Goal: Information Seeking & Learning: Find specific fact

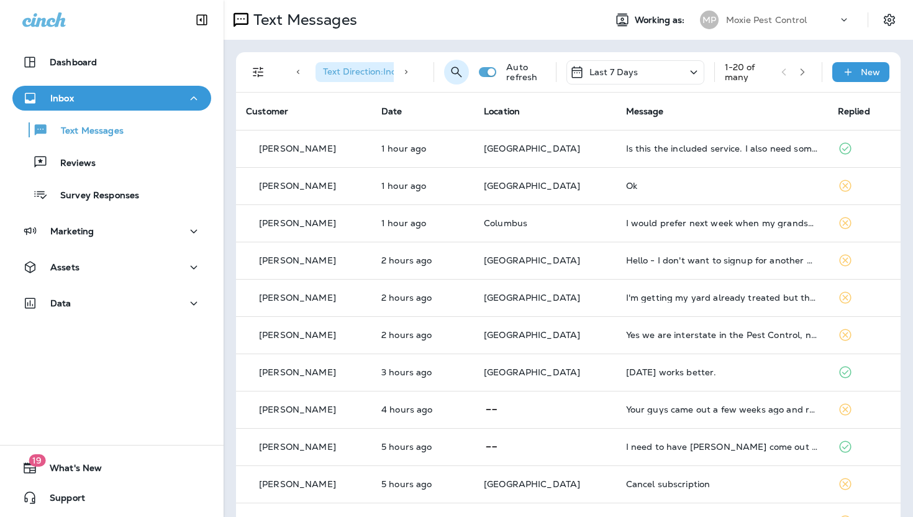
click at [448, 74] on button "Search Messages" at bounding box center [456, 72] width 25 height 25
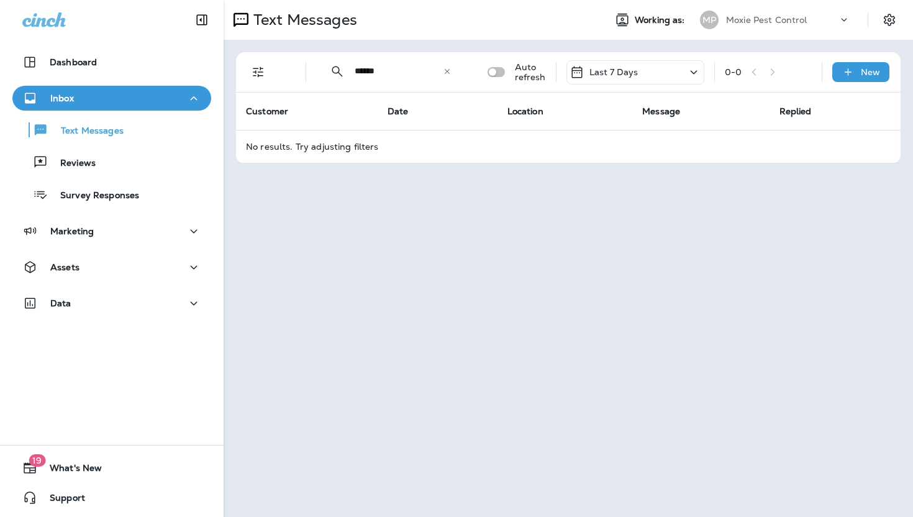
click at [700, 75] on icon at bounding box center [693, 73] width 15 height 16
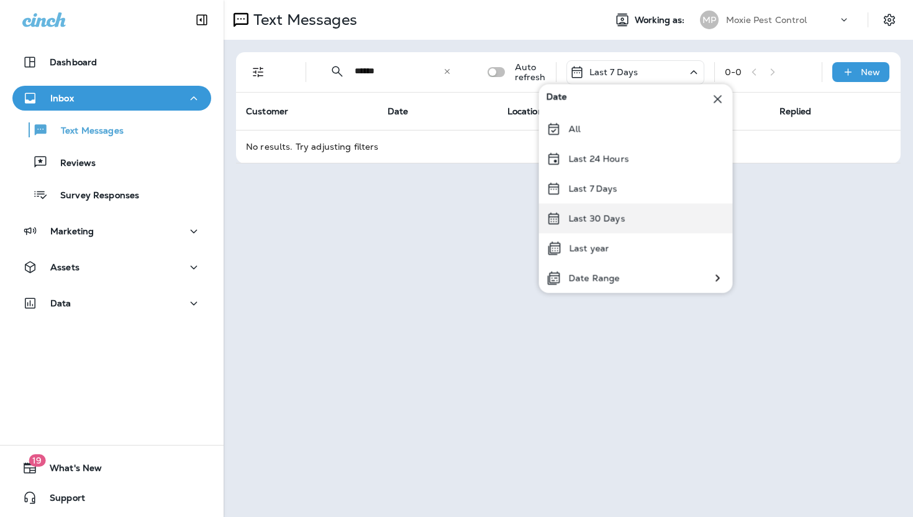
click at [650, 213] on div "Last 30 Days" at bounding box center [636, 219] width 194 height 30
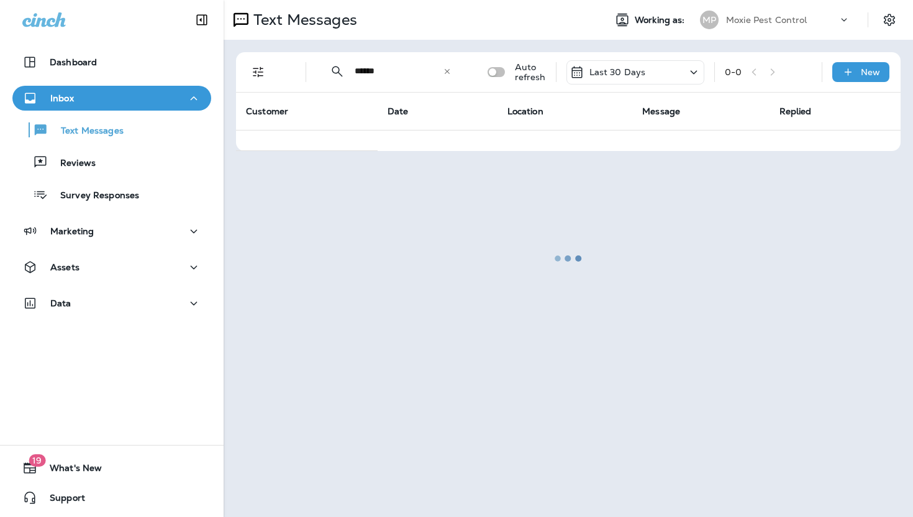
click at [397, 70] on div at bounding box center [568, 258] width 687 height 514
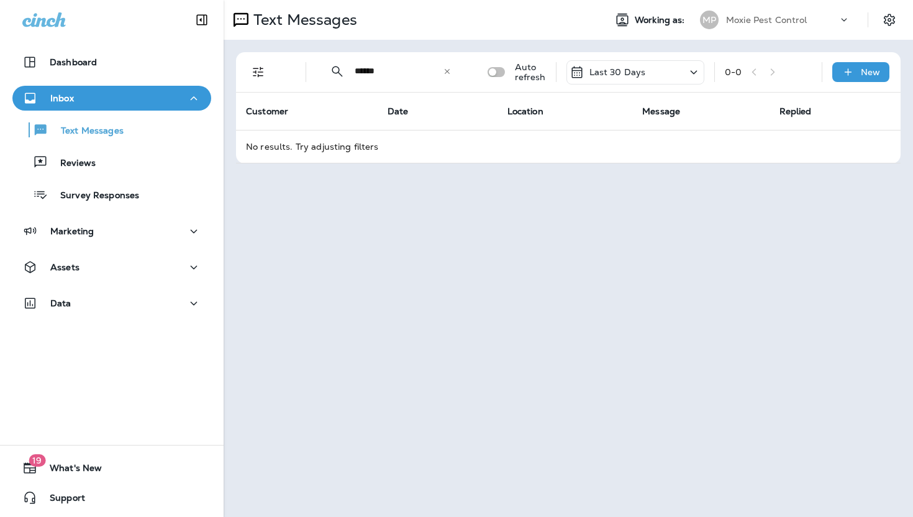
click at [366, 74] on input "******" at bounding box center [399, 71] width 88 height 33
paste input "********"
click at [385, 37] on div "Text Messages Working as: MP Moxie Pest Control" at bounding box center [569, 20] width 690 height 40
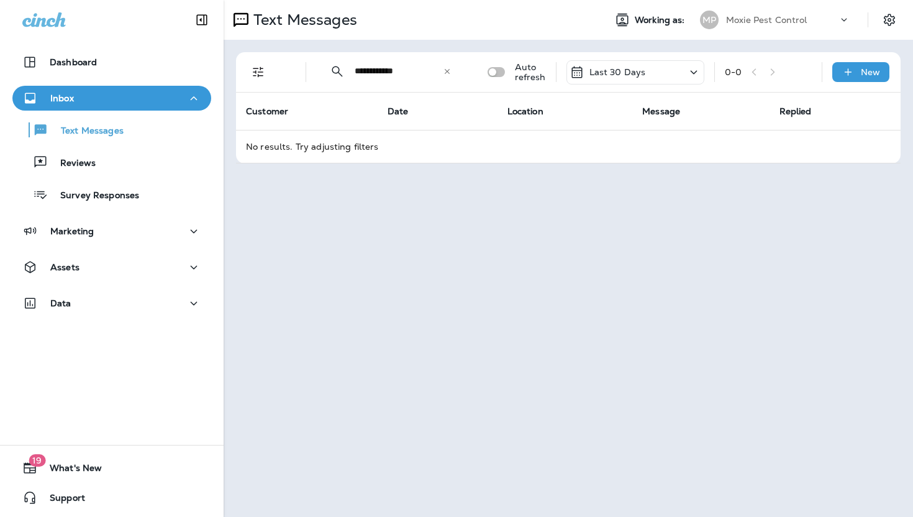
click at [366, 76] on input "**********" at bounding box center [399, 71] width 88 height 33
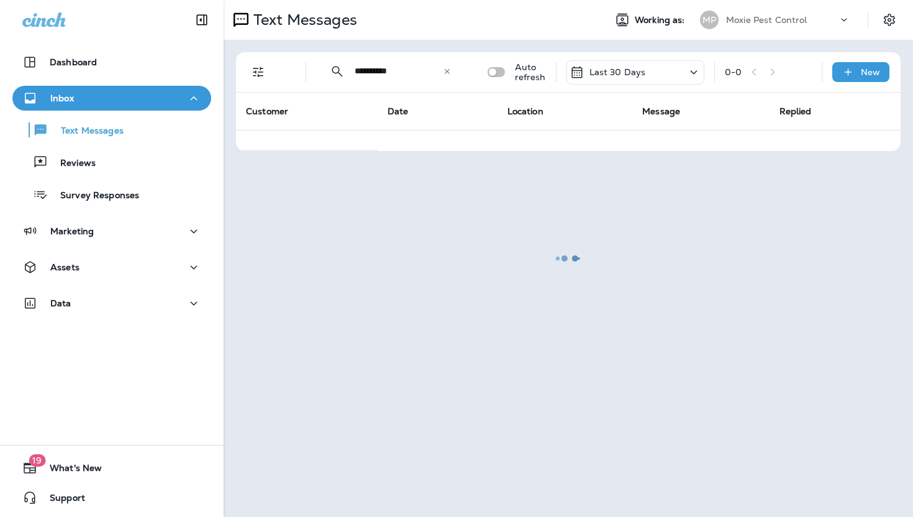
click at [421, 51] on div at bounding box center [568, 258] width 687 height 514
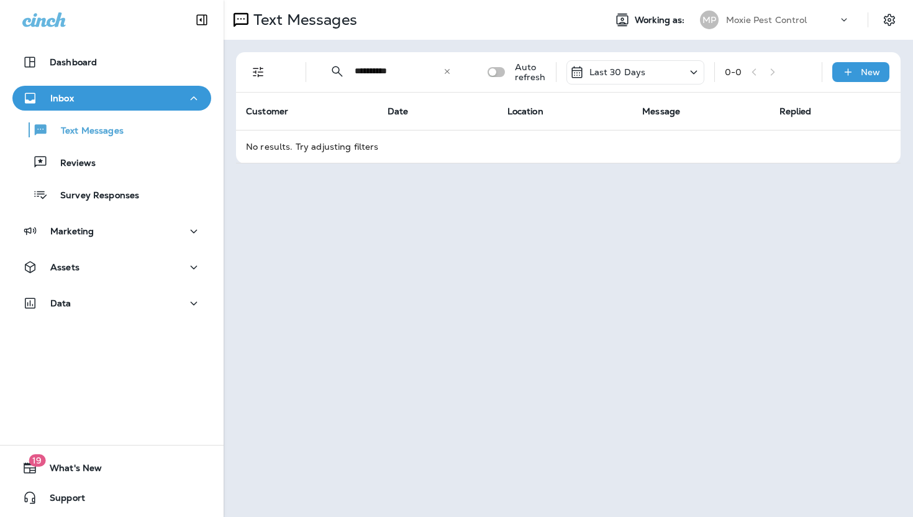
click at [665, 70] on div "Last 30 Days" at bounding box center [636, 72] width 138 height 24
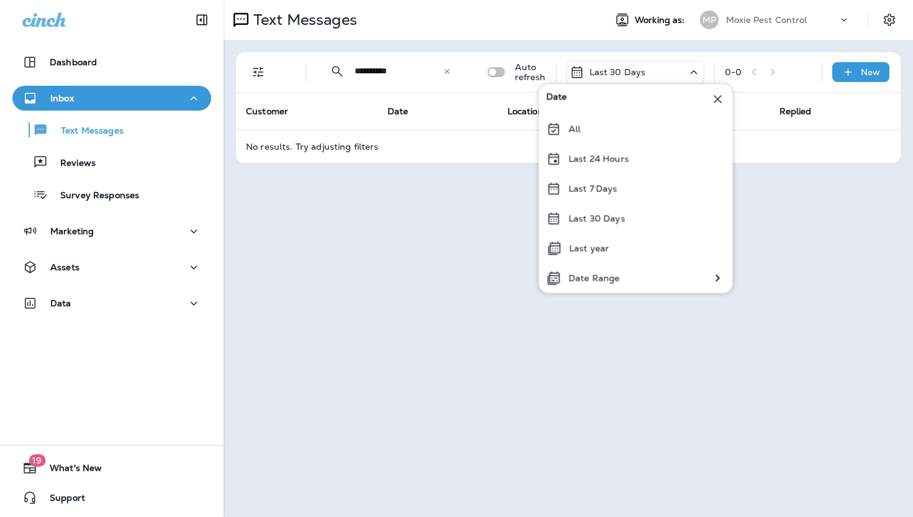
click at [432, 67] on input "**********" at bounding box center [399, 71] width 88 height 33
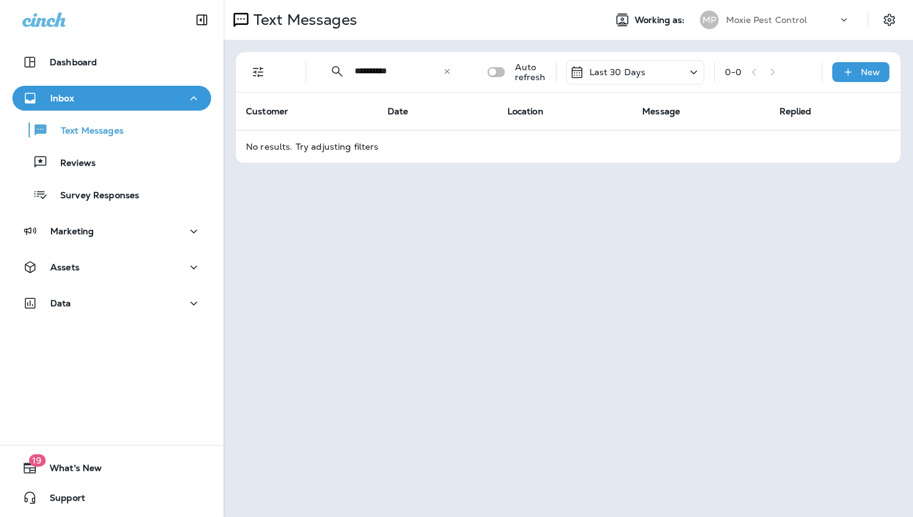
click at [432, 67] on input "**********" at bounding box center [399, 71] width 88 height 33
paste input "****"
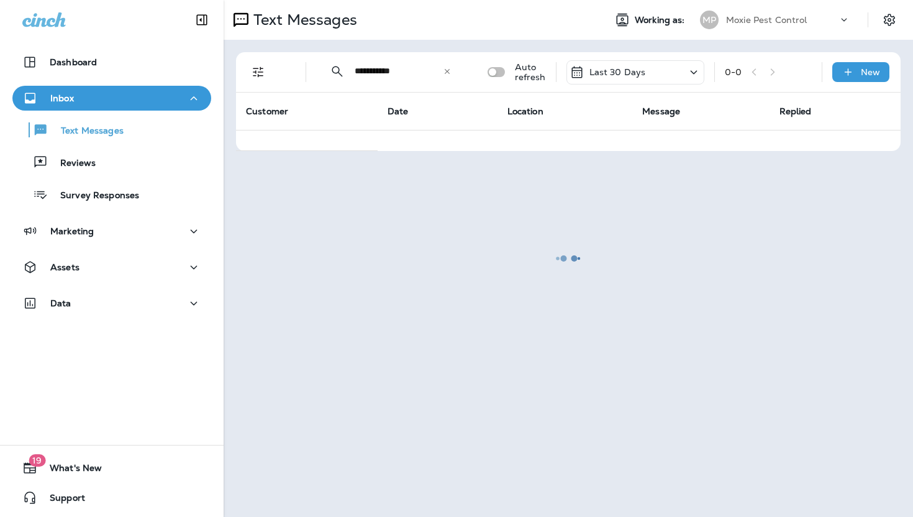
type input "**********"
click at [257, 65] on div at bounding box center [568, 258] width 687 height 514
click at [256, 76] on div at bounding box center [568, 258] width 687 height 514
click at [257, 71] on div at bounding box center [568, 258] width 687 height 514
click at [263, 79] on div at bounding box center [568, 258] width 687 height 514
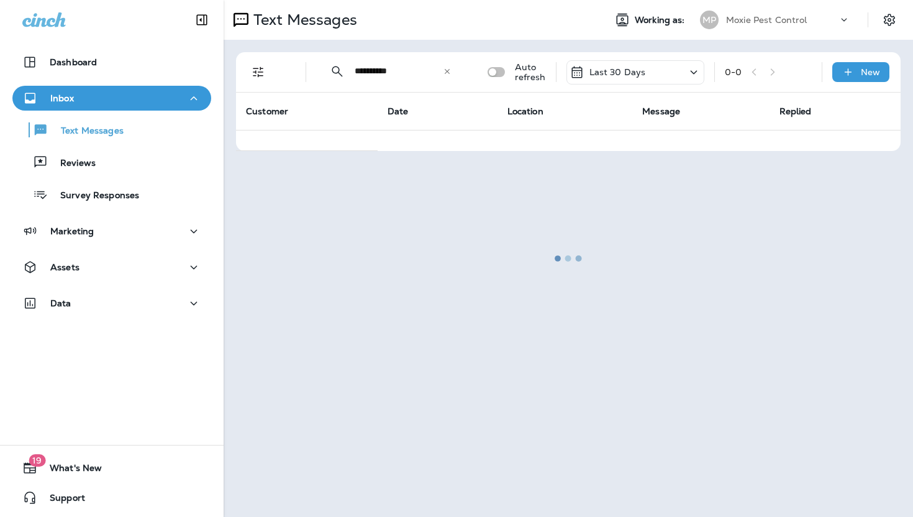
click at [254, 78] on div at bounding box center [568, 258] width 687 height 514
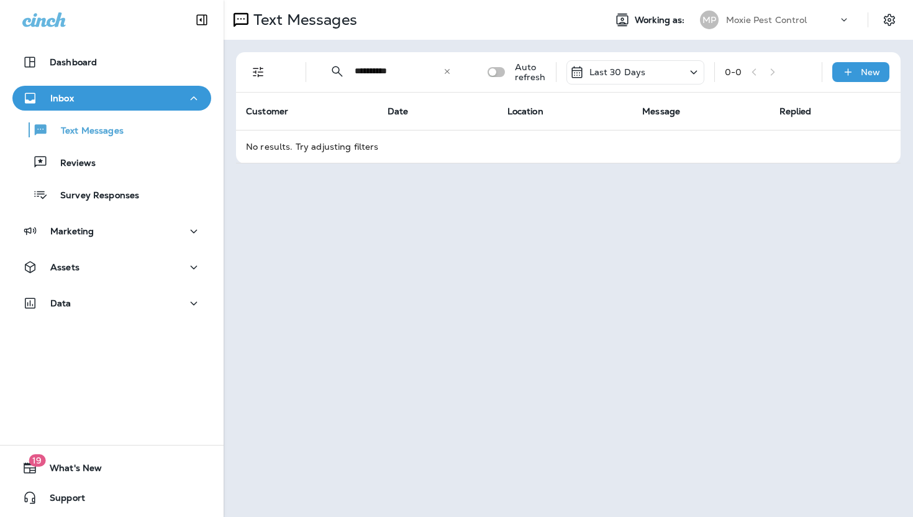
click at [629, 84] on div "Last 30 Days" at bounding box center [636, 72] width 138 height 24
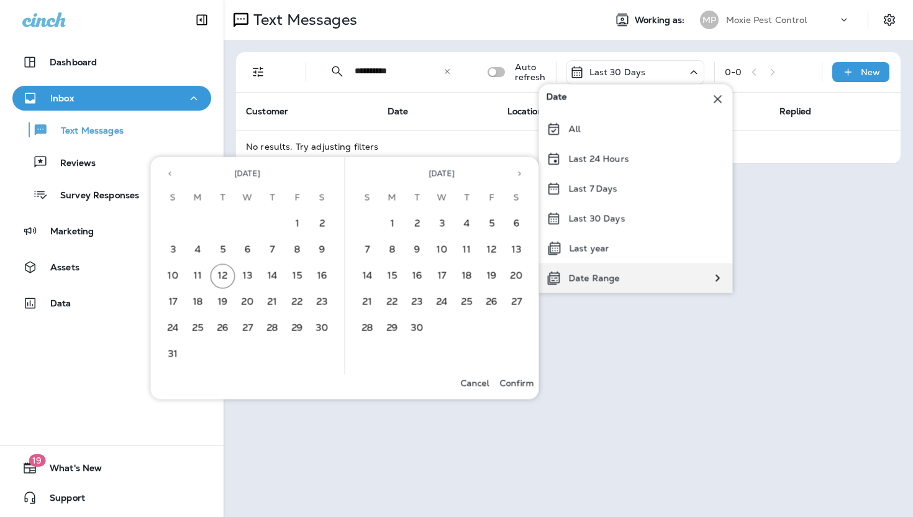
click at [632, 288] on div "Date Range" at bounding box center [636, 278] width 194 height 30
click at [170, 171] on icon "Previous month" at bounding box center [170, 174] width 9 height 9
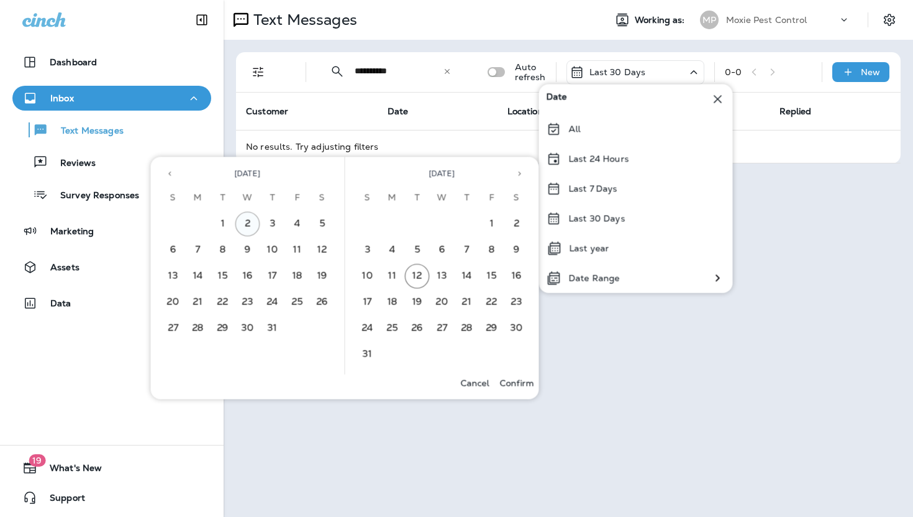
click at [253, 229] on button "2" at bounding box center [247, 224] width 25 height 25
click at [297, 225] on button "4" at bounding box center [297, 224] width 25 height 25
click at [519, 385] on p "Confirm" at bounding box center [517, 383] width 34 height 10
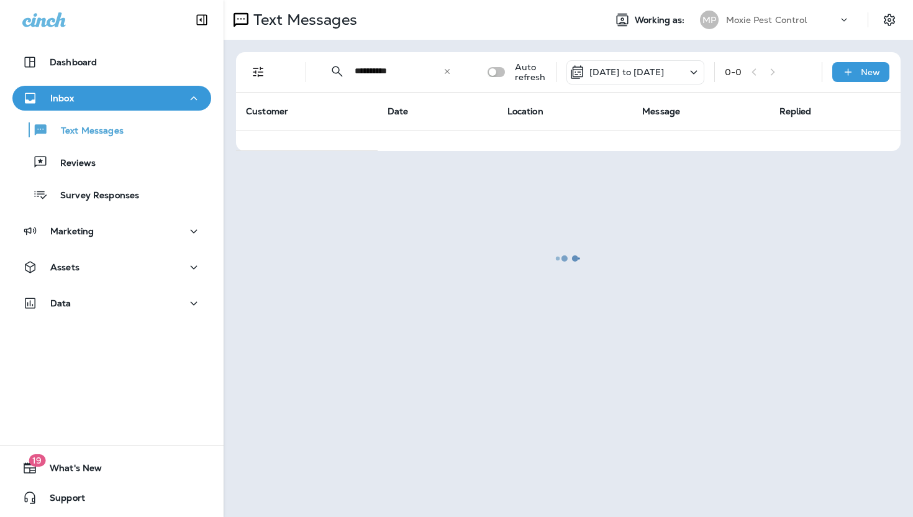
click at [414, 73] on div at bounding box center [568, 258] width 687 height 514
click at [403, 70] on div at bounding box center [568, 258] width 687 height 514
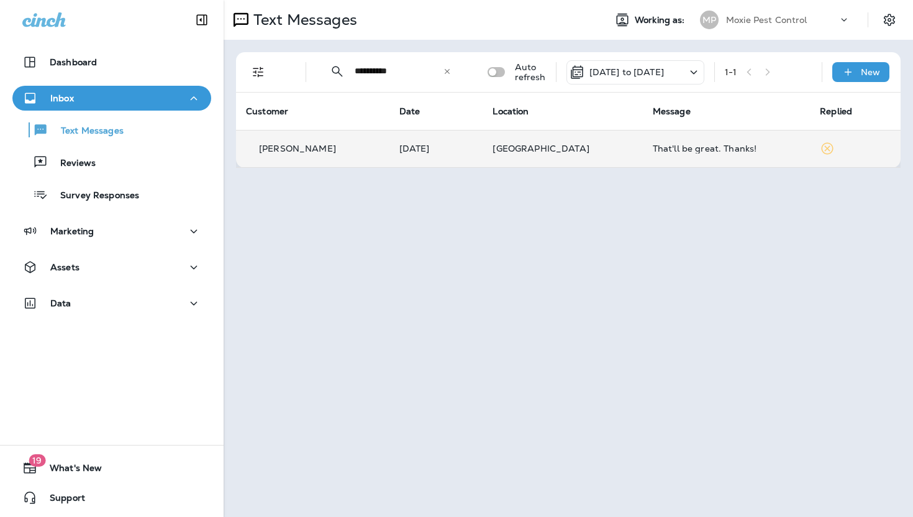
click at [352, 151] on div "[PERSON_NAME]" at bounding box center [313, 148] width 134 height 13
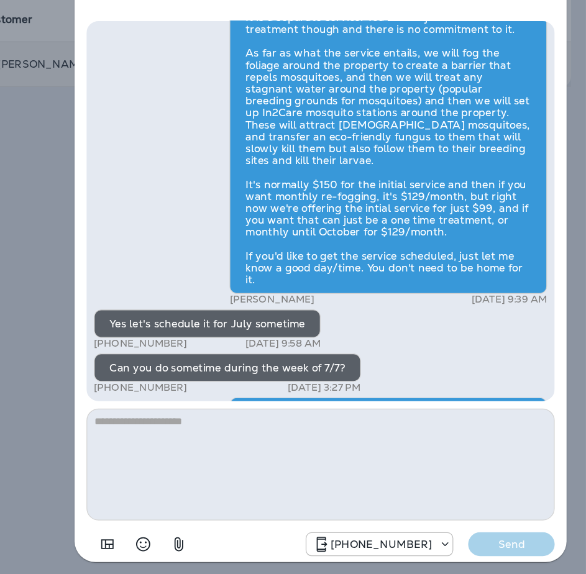
scroll to position [-82, 0]
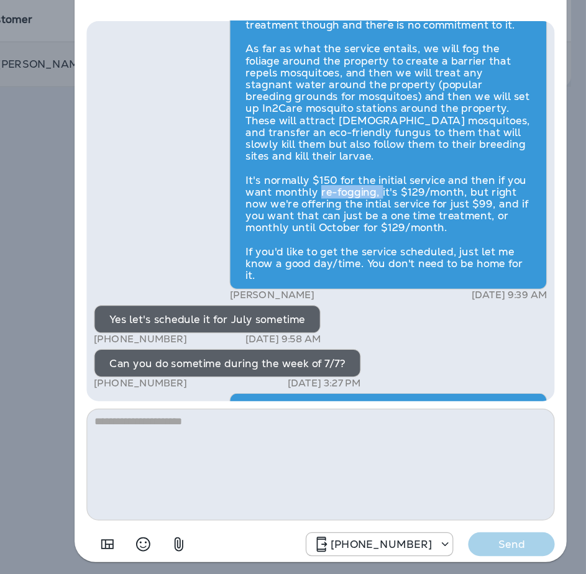
drag, startPoint x: 412, startPoint y: 266, endPoint x: 468, endPoint y: 267, distance: 55.3
click at [468, 267] on div "It is a separate service. You can do just a one time treatment though and there…" at bounding box center [421, 215] width 265 height 242
drag, startPoint x: 503, startPoint y: 280, endPoint x: 487, endPoint y: 280, distance: 16.2
click at [487, 280] on div "It is a separate service. You can do just a one time treatment though and there…" at bounding box center [421, 215] width 265 height 242
drag, startPoint x: 360, startPoint y: 300, endPoint x: 448, endPoint y: 307, distance: 87.9
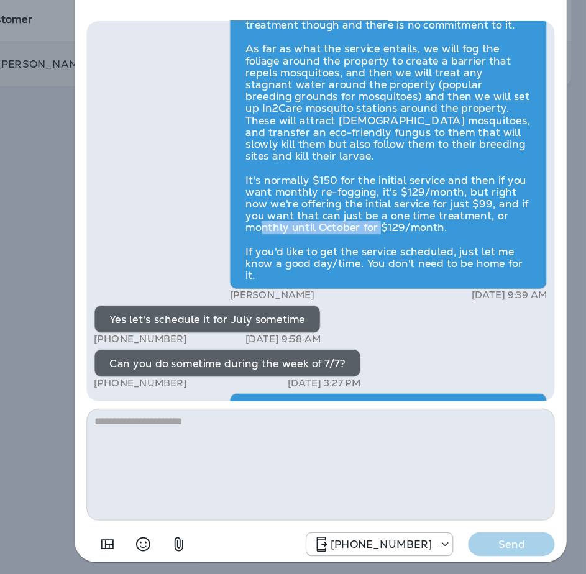
click at [448, 307] on div "It is a separate service. You can do just a one time treatment though and there…" at bounding box center [421, 215] width 265 height 242
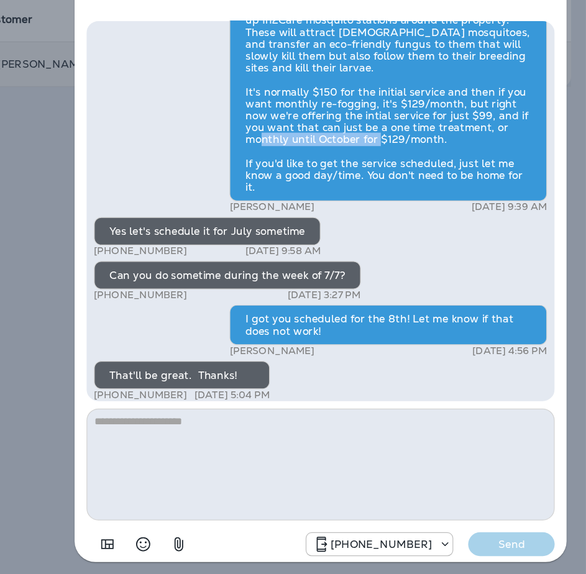
scroll to position [0, 0]
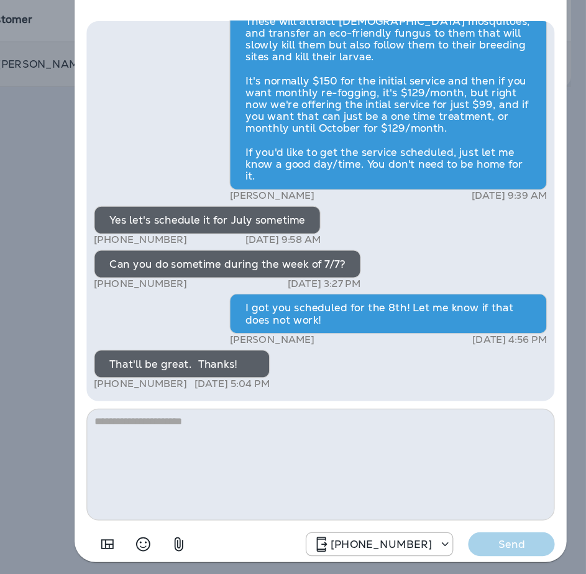
click at [429, 293] on div "Hi, [PERSON_NAME] , this is [PERSON_NAME] with Moxie Pest Control. We know Summ…" at bounding box center [365, 142] width 378 height 562
drag, startPoint x: 193, startPoint y: 279, endPoint x: 391, endPoint y: 286, distance: 198.3
click at [391, 286] on div "Hi, [PERSON_NAME] , this is [PERSON_NAME] with Moxie Pest Control. We know Summ…" at bounding box center [365, 142] width 378 height 562
click at [297, 291] on div "Yes let's schedule it for July sometime" at bounding box center [270, 279] width 189 height 24
